Goal: Information Seeking & Learning: Learn about a topic

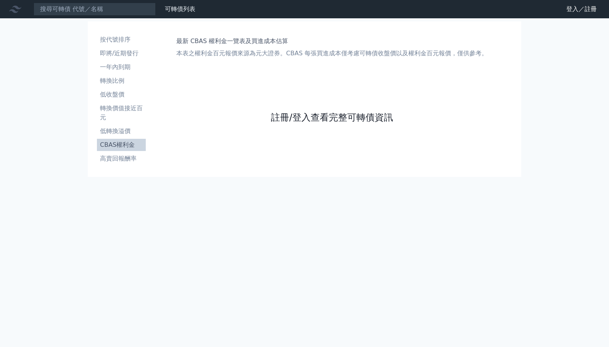
click at [322, 114] on link "註冊/登入查看完整可轉債資訊" at bounding box center [332, 117] width 122 height 12
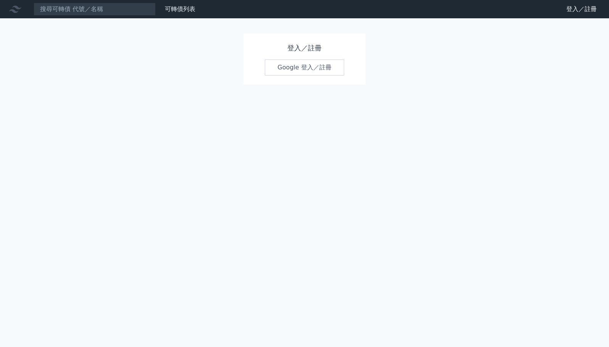
click at [312, 71] on link "Google 登入／註冊" at bounding box center [304, 68] width 79 height 16
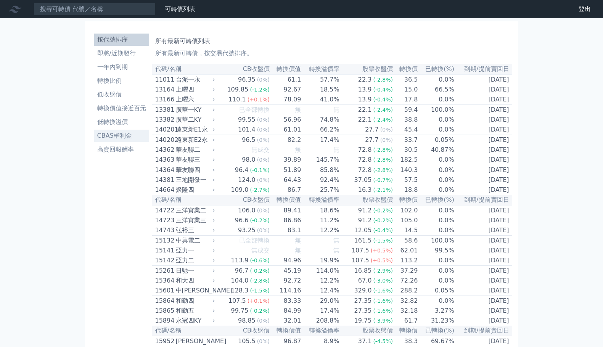
click at [119, 132] on li "CBAS權利金" at bounding box center [121, 135] width 55 height 9
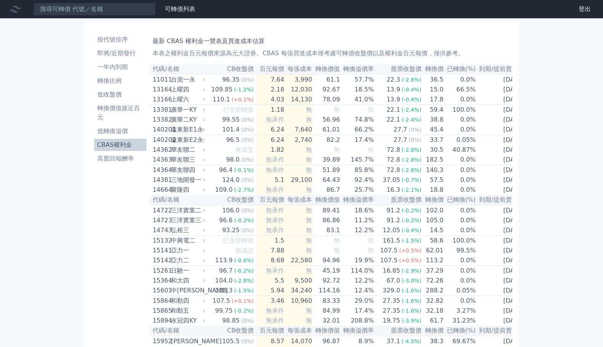
click at [454, 67] on th "已轉換(%)" at bounding box center [460, 69] width 32 height 10
click at [486, 69] on th "到期/提前賣回日" at bounding box center [501, 69] width 51 height 10
